Goal: Find specific page/section: Find specific page/section

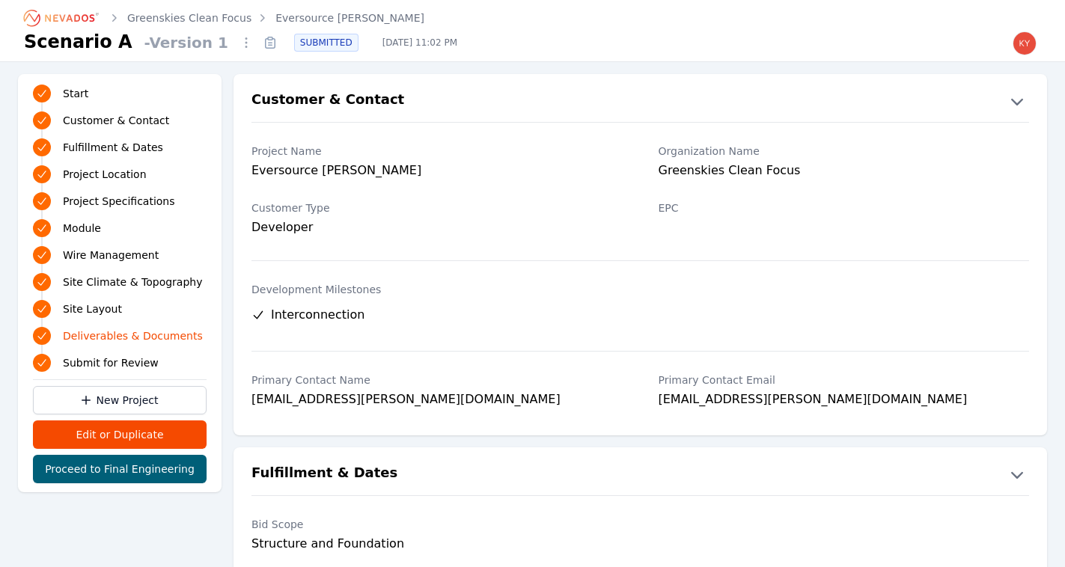
scroll to position [3142, 0]
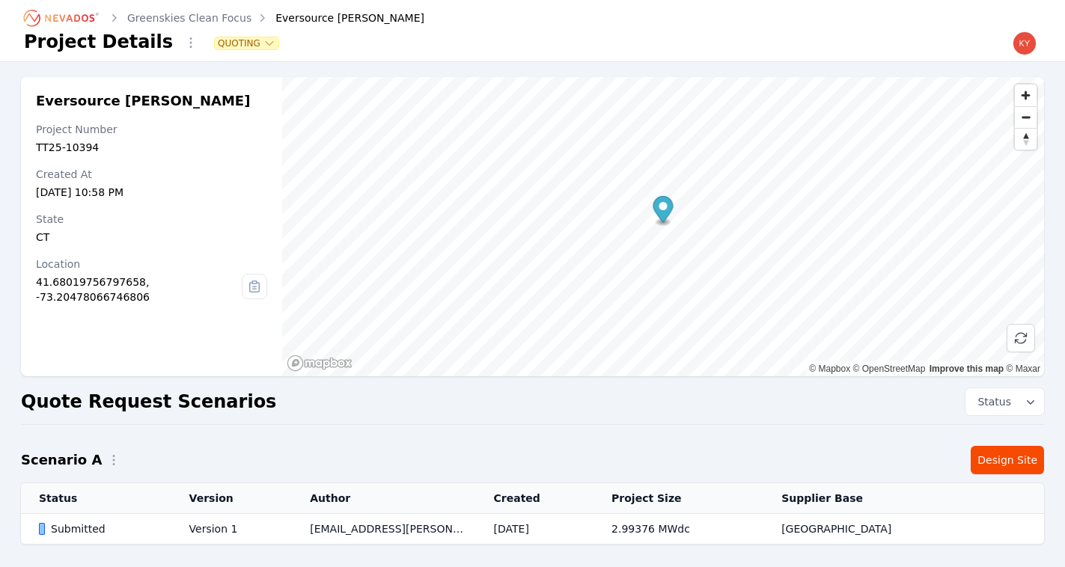
click at [186, 16] on link "Greenskies Clean Focus" at bounding box center [189, 17] width 124 height 15
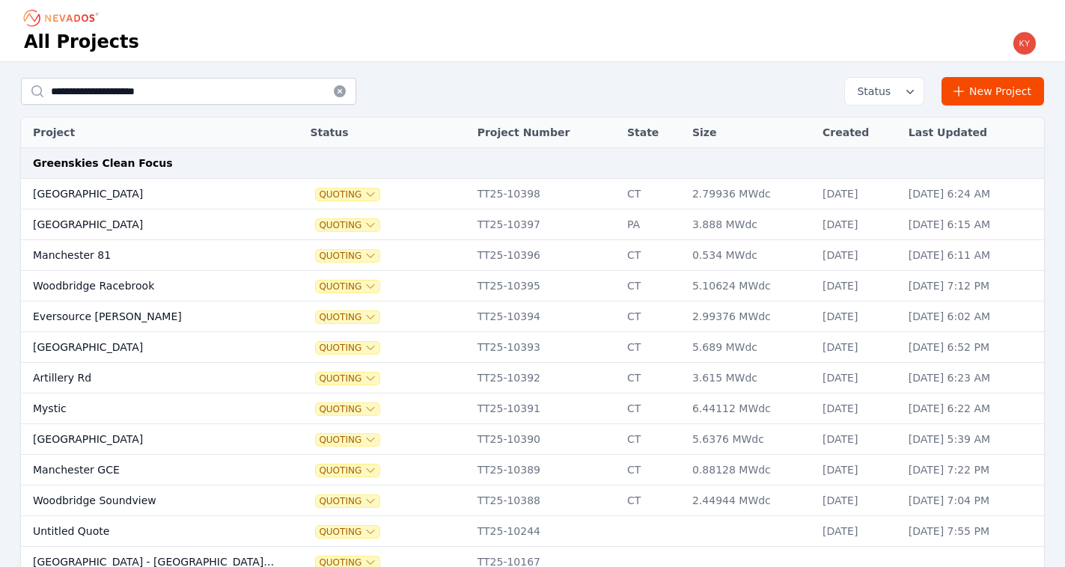
click at [237, 442] on td "[GEOGRAPHIC_DATA]" at bounding box center [151, 439] width 261 height 31
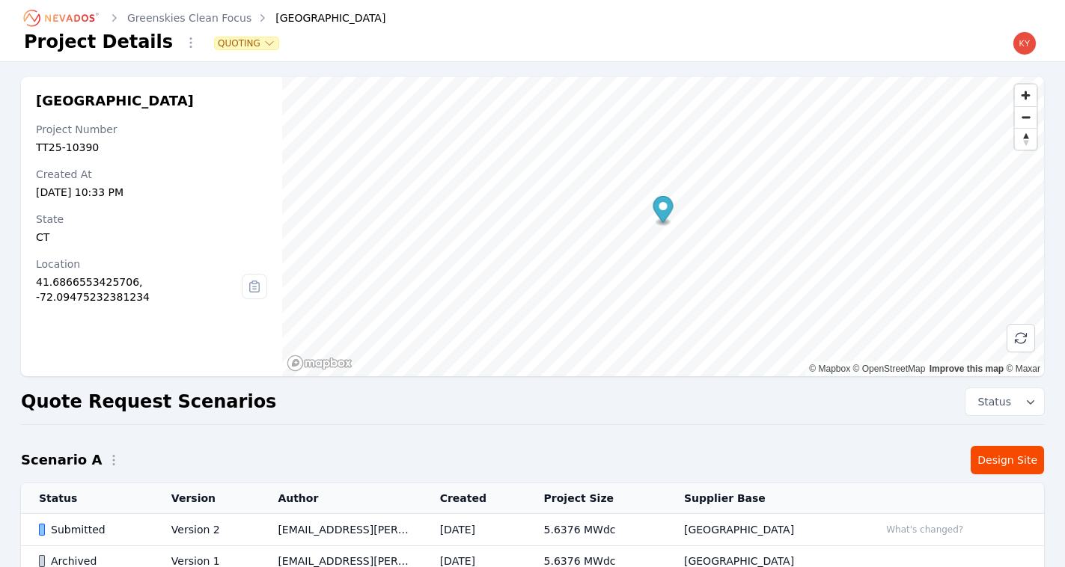
click at [225, 536] on td "Version 2" at bounding box center [206, 530] width 107 height 32
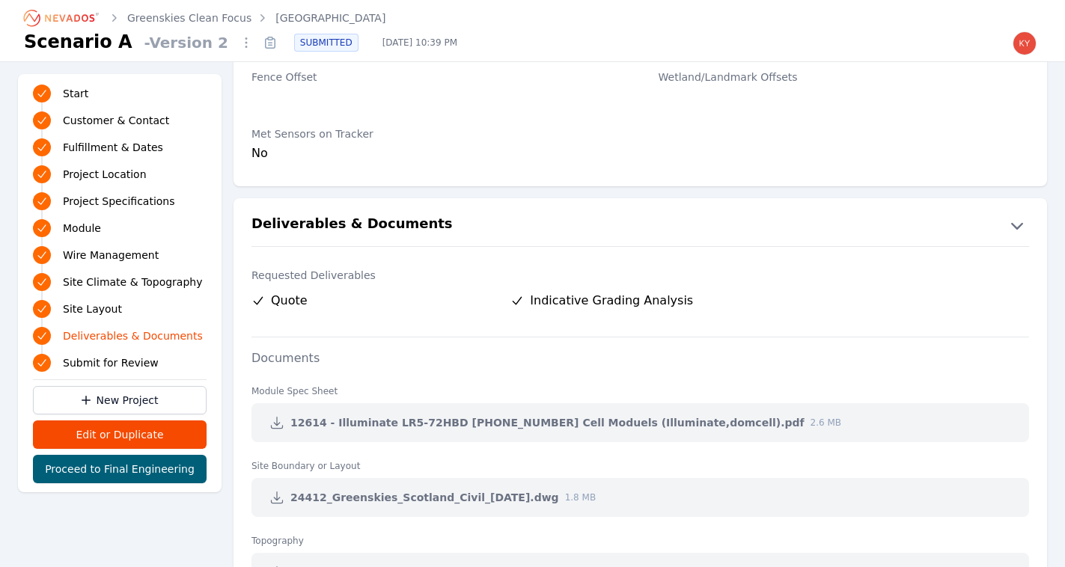
scroll to position [3034, 0]
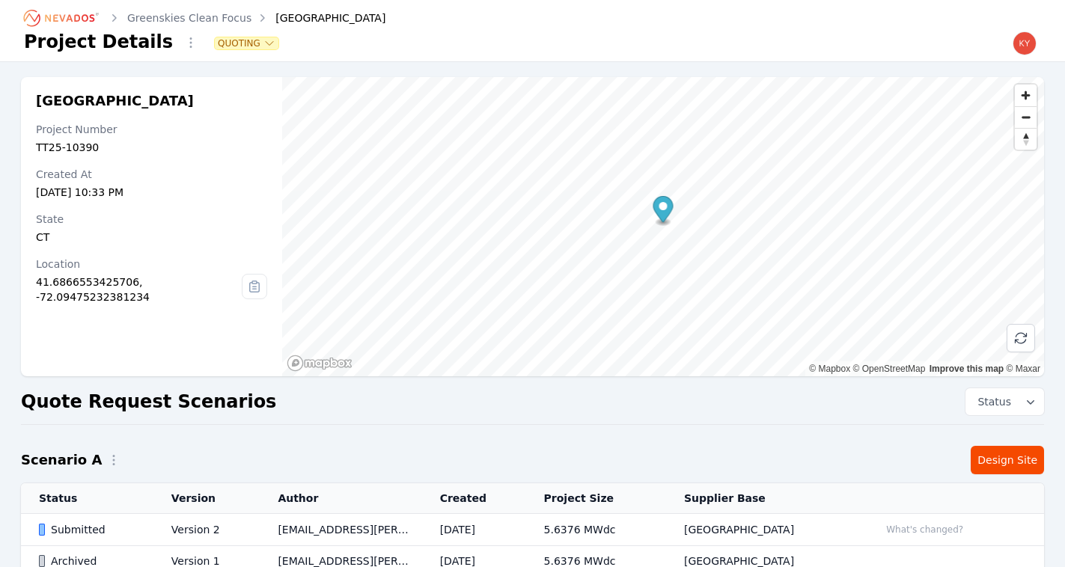
click at [205, 19] on link "Greenskies Clean Focus" at bounding box center [189, 17] width 124 height 15
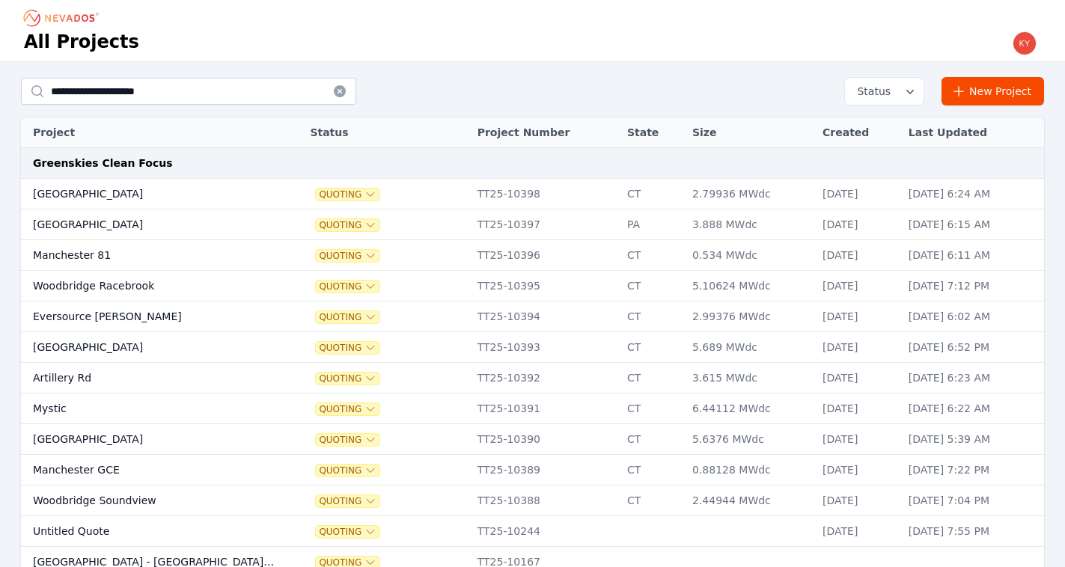
click at [132, 398] on td "Mystic" at bounding box center [151, 409] width 261 height 31
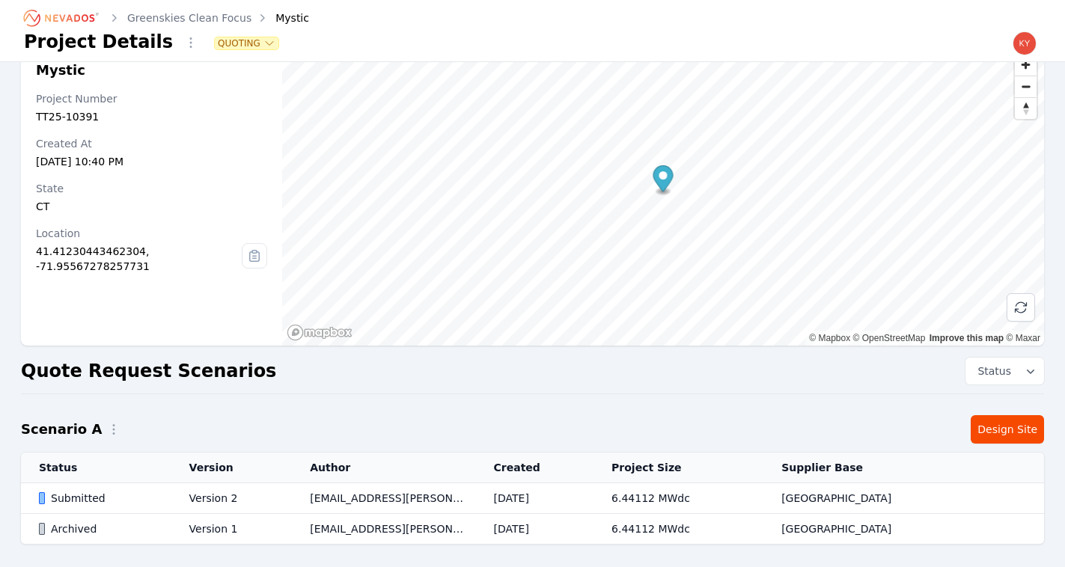
click at [391, 497] on td "[EMAIL_ADDRESS][PERSON_NAME][DOMAIN_NAME]" at bounding box center [383, 498] width 183 height 31
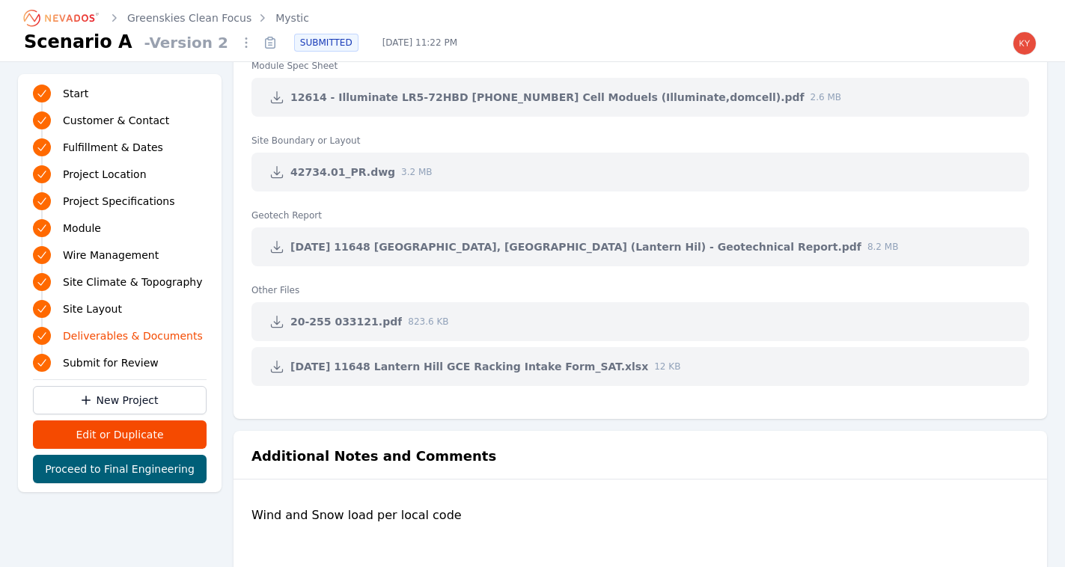
scroll to position [3211, 0]
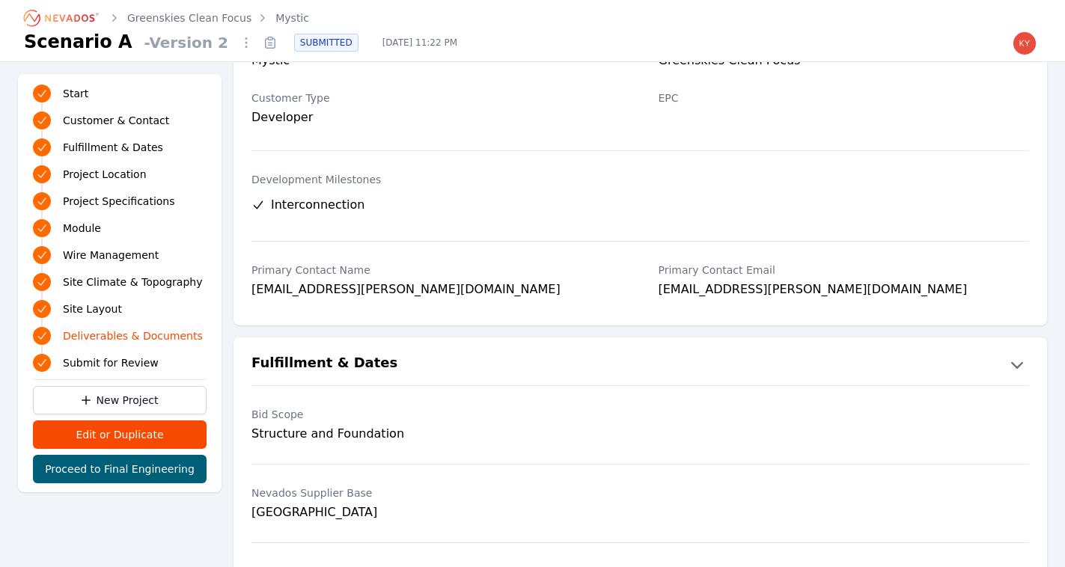
scroll to position [79, 0]
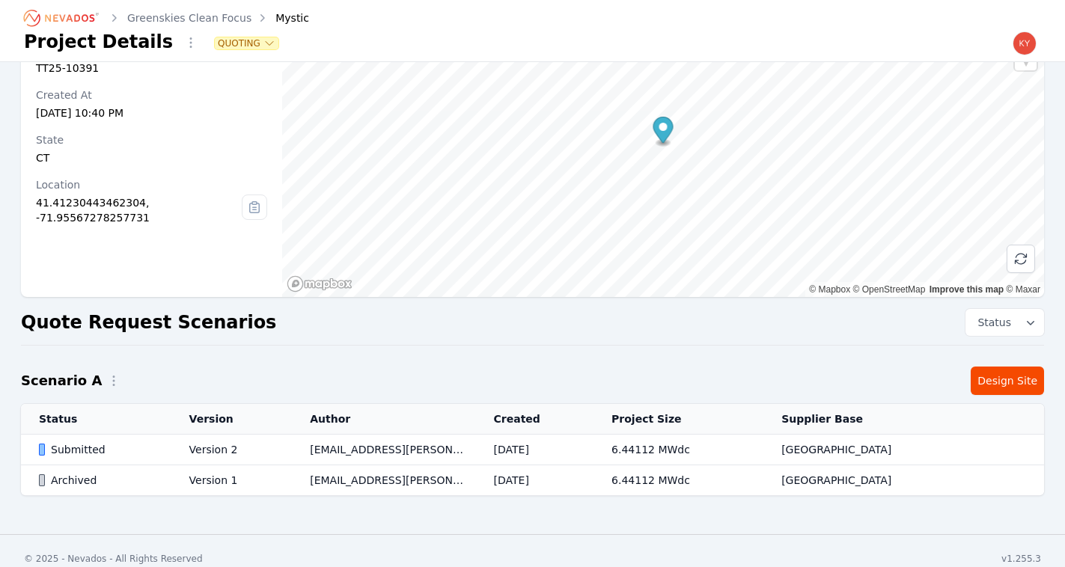
click at [172, 19] on link "Greenskies Clean Focus" at bounding box center [189, 17] width 124 height 15
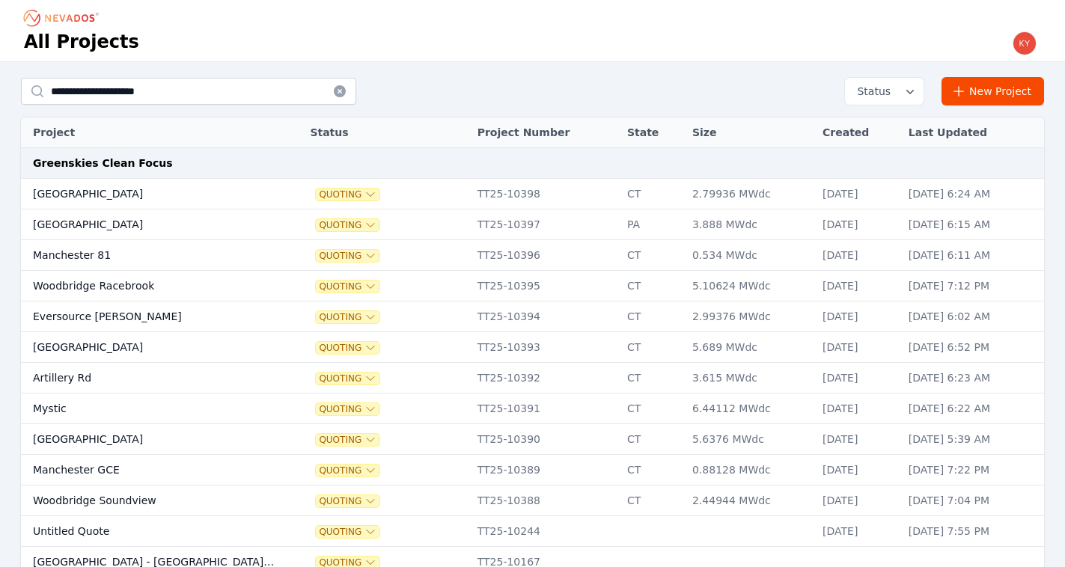
click at [155, 373] on td "Artillery Rd" at bounding box center [151, 378] width 261 height 31
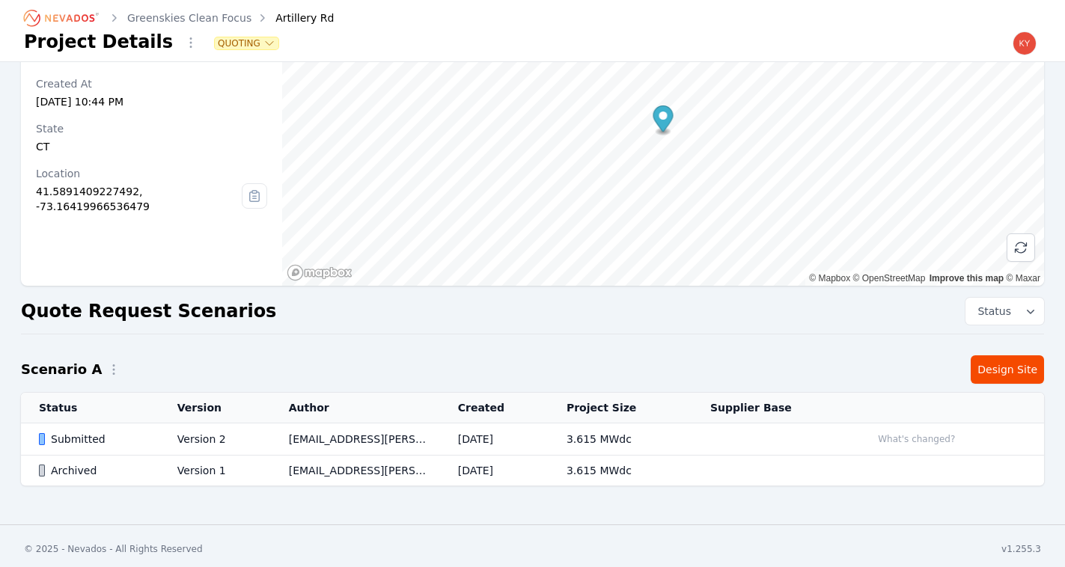
scroll to position [97, 0]
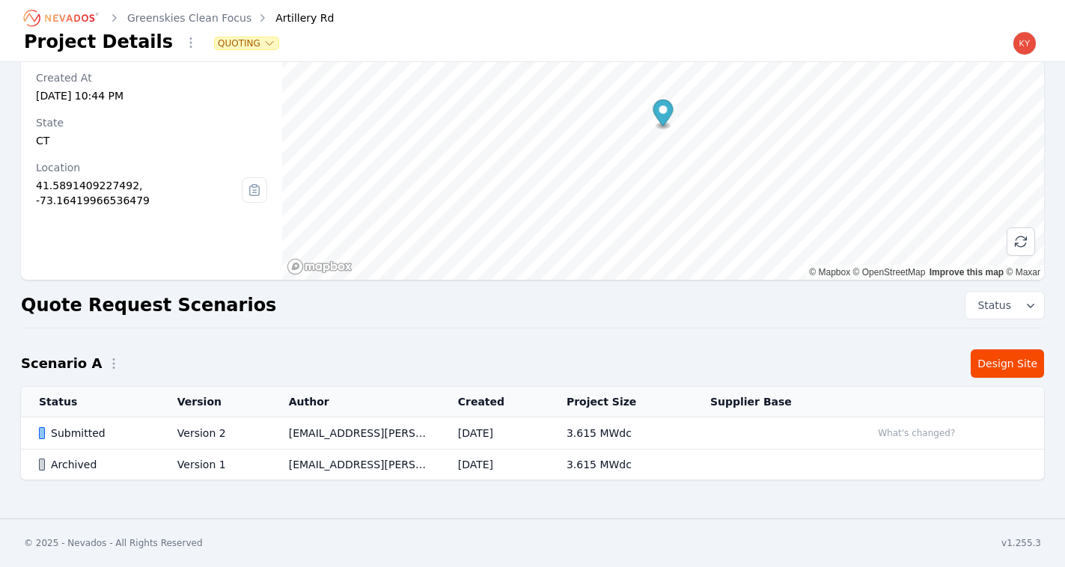
click at [368, 437] on td "[EMAIL_ADDRESS][PERSON_NAME][DOMAIN_NAME]" at bounding box center [355, 434] width 169 height 32
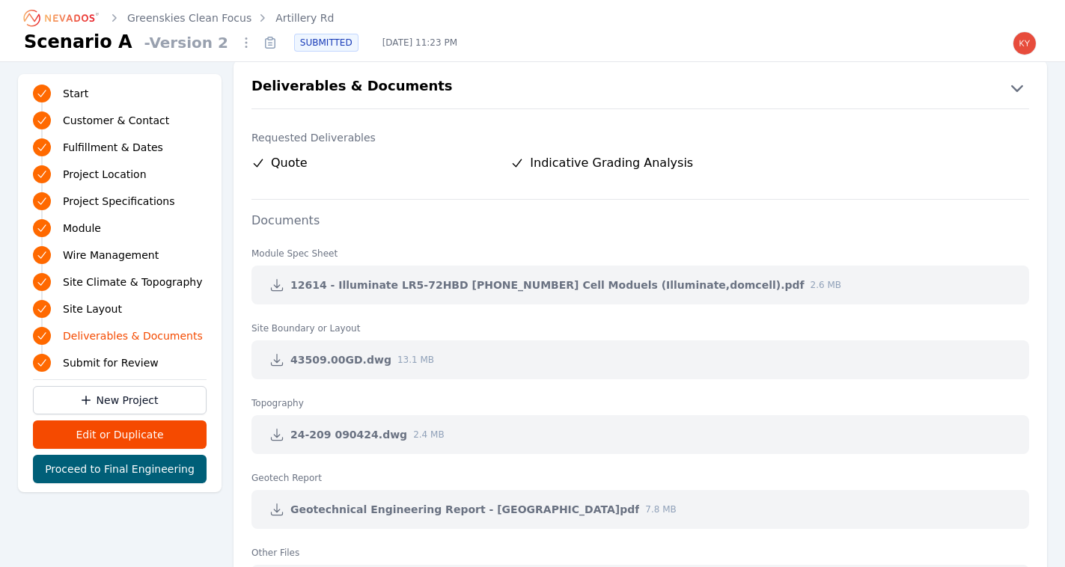
scroll to position [3057, 0]
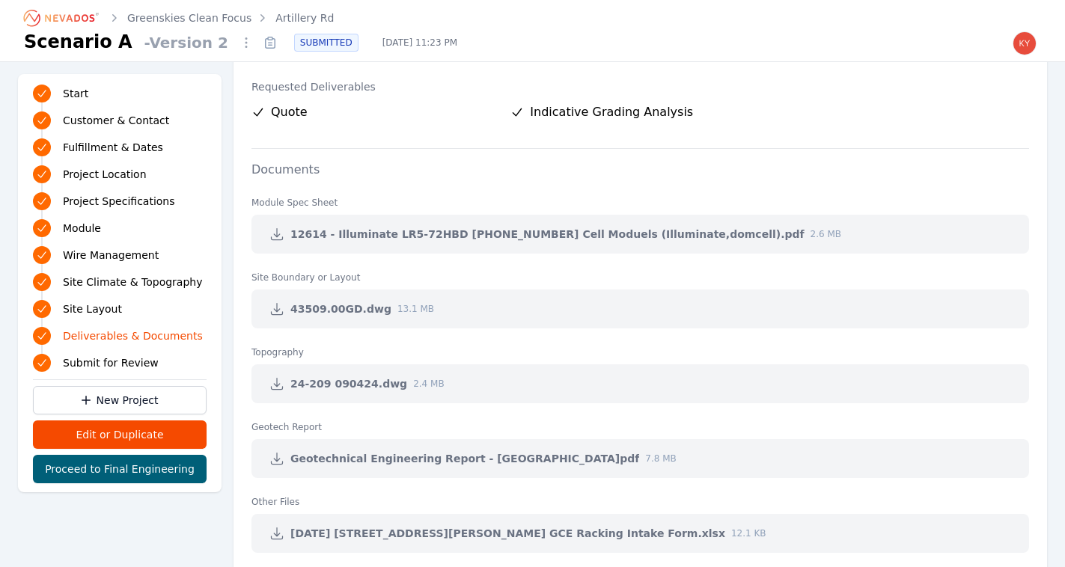
click at [277, 379] on icon at bounding box center [276, 383] width 15 height 15
